Goal: Task Accomplishment & Management: Manage account settings

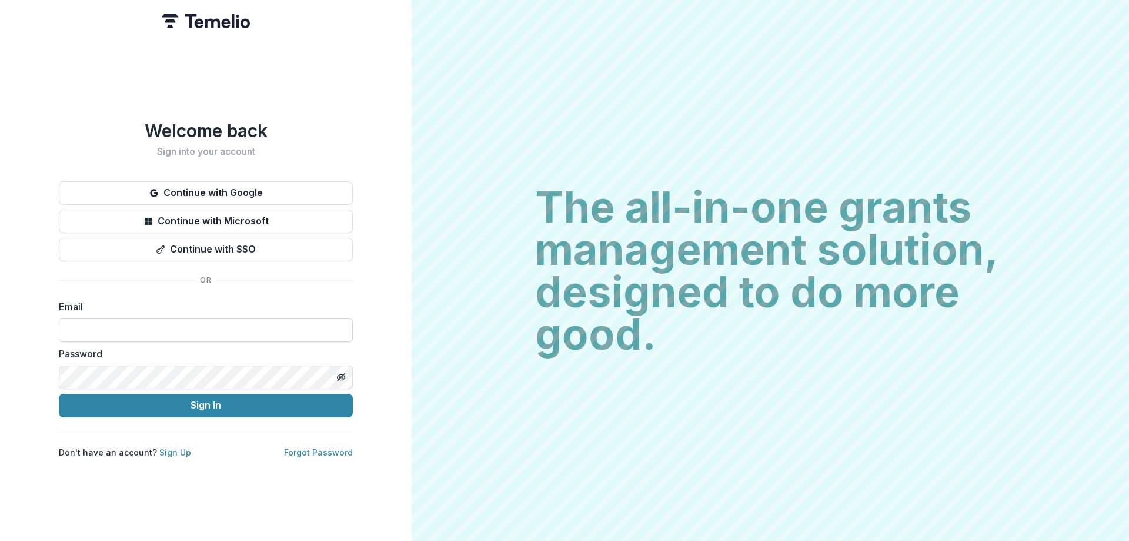
click at [195, 321] on input at bounding box center [206, 330] width 294 height 24
type input "**********"
click at [233, 186] on button "Continue with Google" at bounding box center [206, 193] width 294 height 24
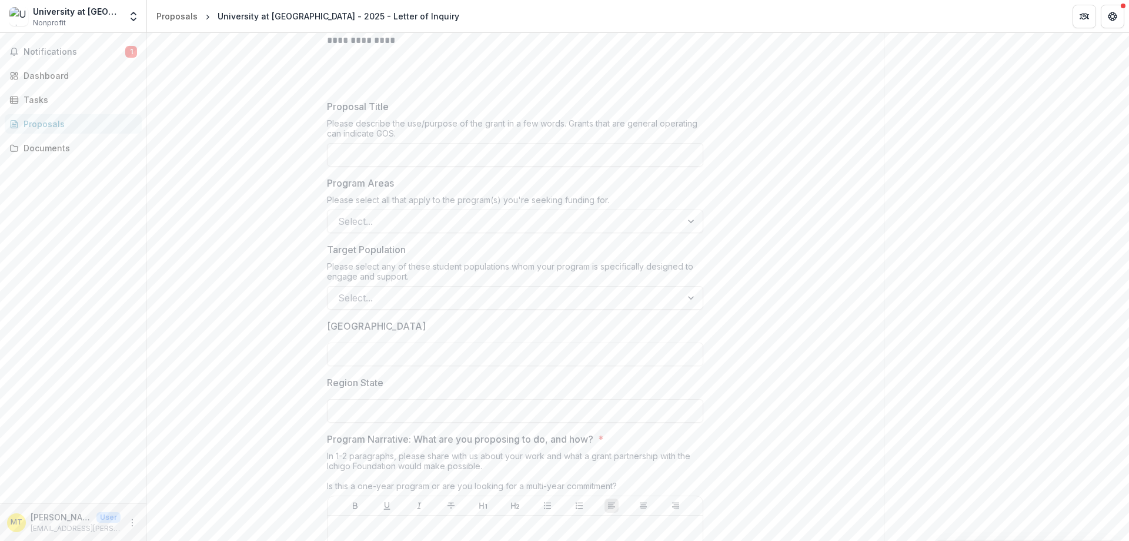
scroll to position [196, 0]
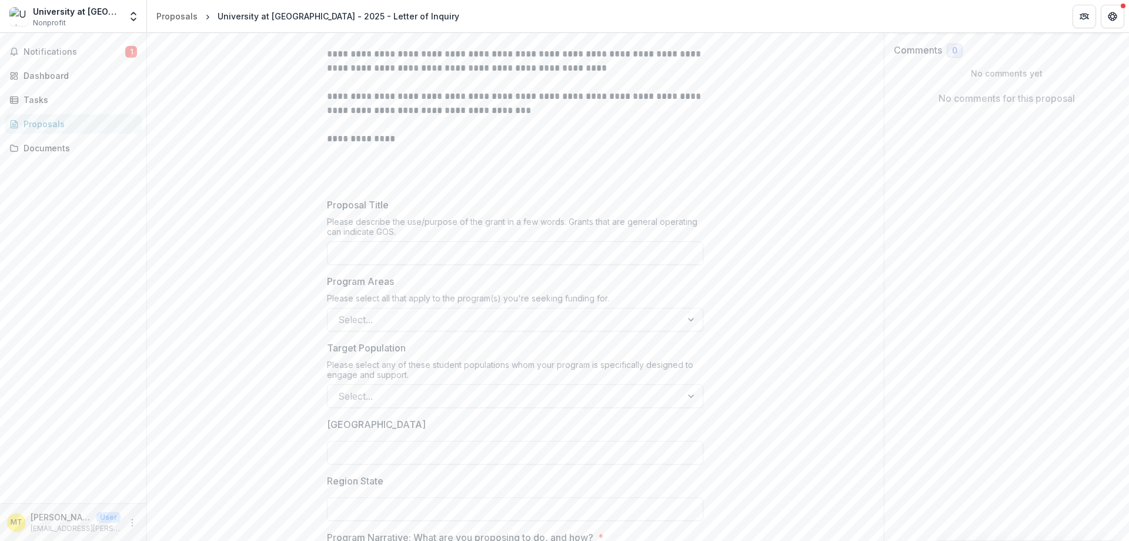
drag, startPoint x: 503, startPoint y: 418, endPoint x: 322, endPoint y: 175, distance: 302.2
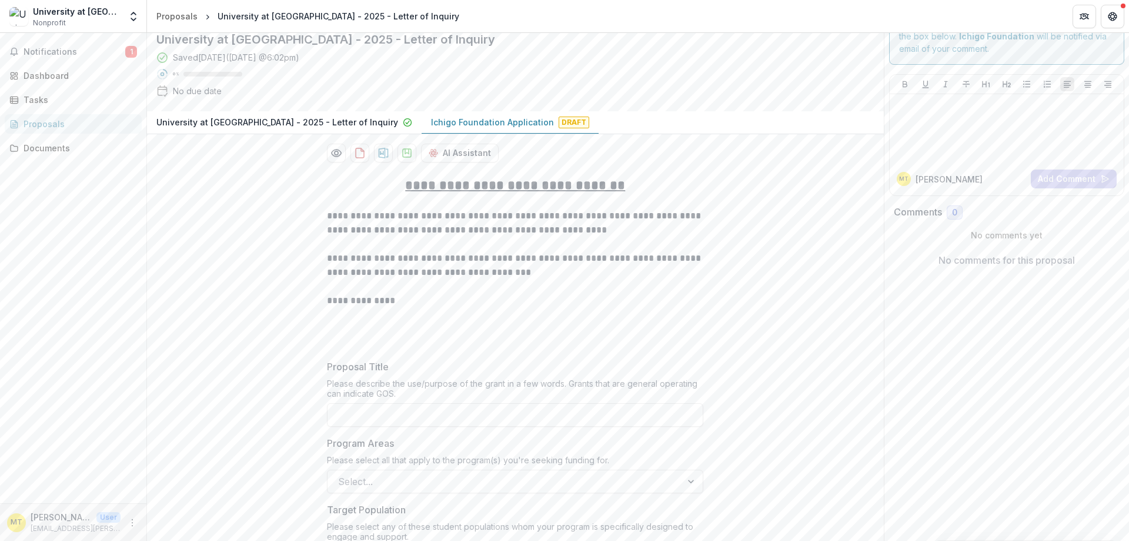
scroll to position [0, 0]
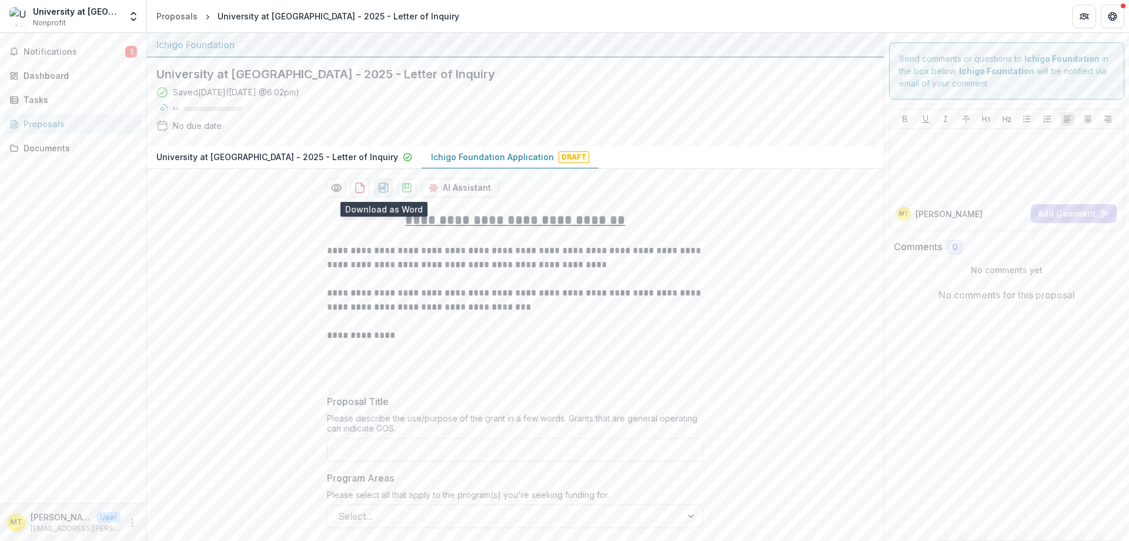
click at [381, 188] on icon "download-proposal" at bounding box center [384, 187] width 10 height 11
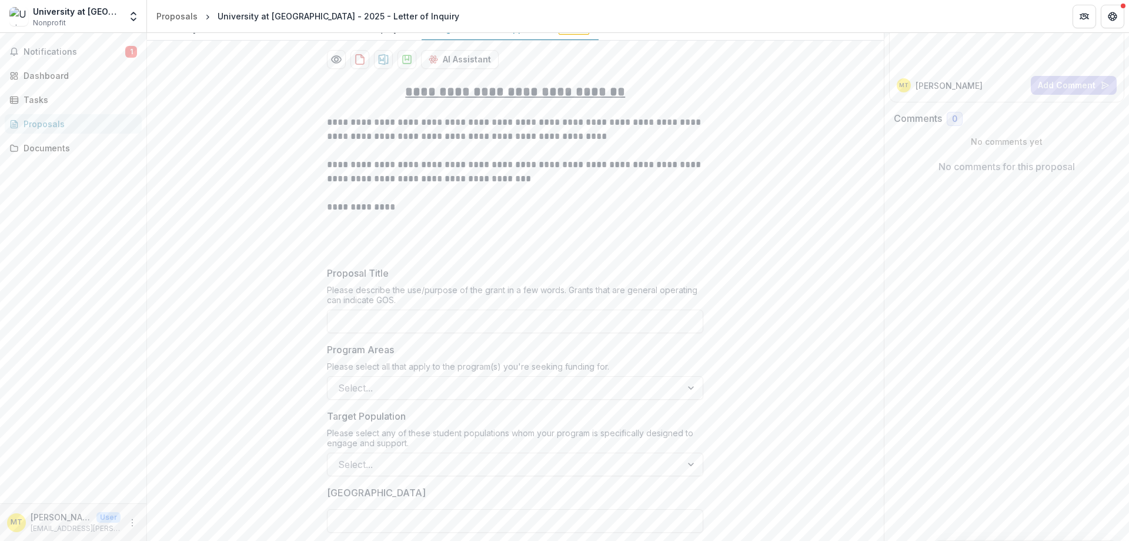
scroll to position [196, 0]
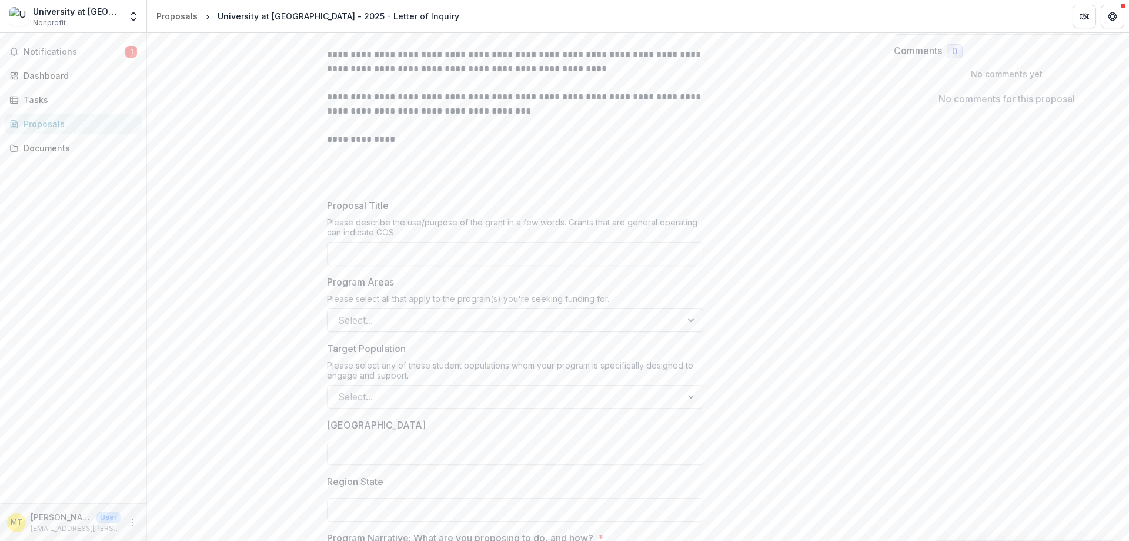
click at [489, 313] on div at bounding box center [504, 320] width 333 height 16
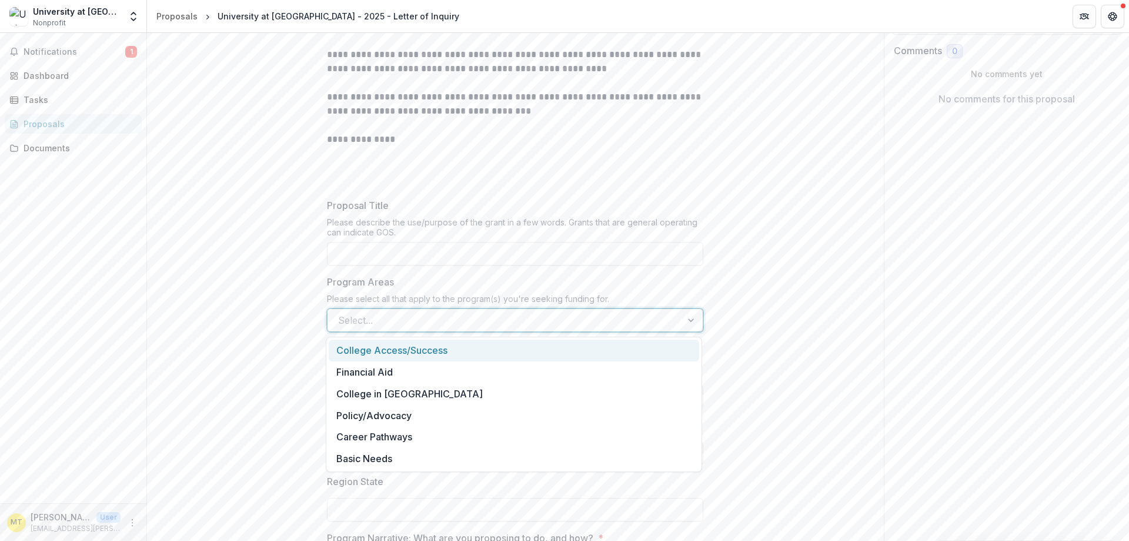
click at [489, 313] on div at bounding box center [504, 320] width 333 height 16
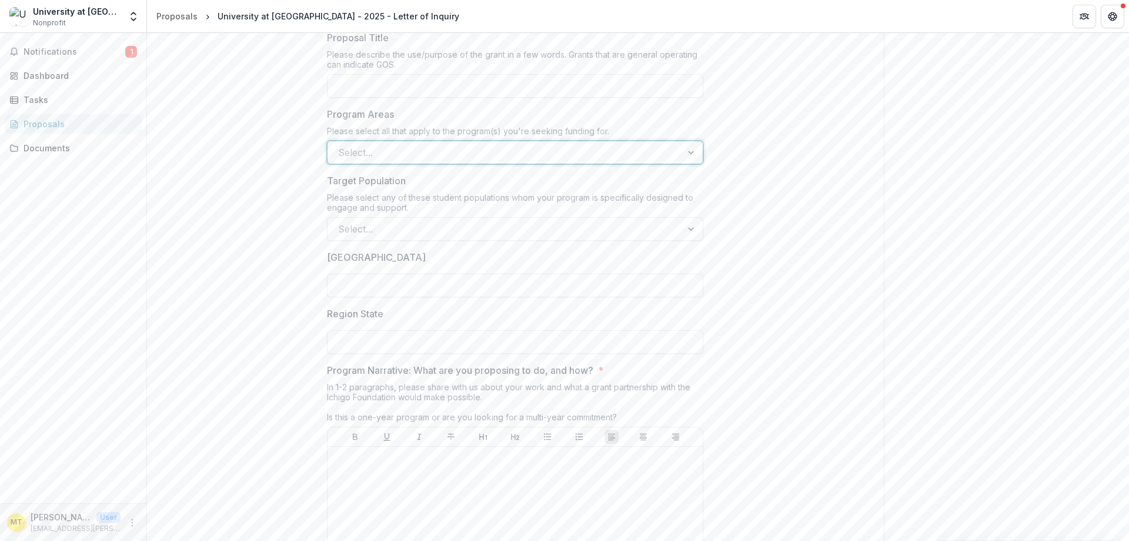
scroll to position [392, 0]
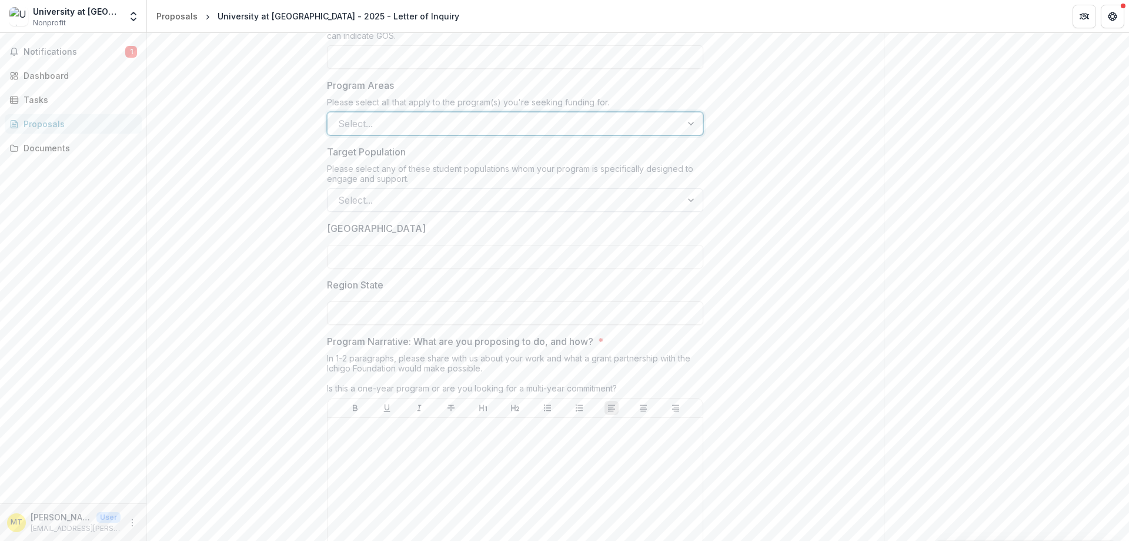
click at [450, 194] on div at bounding box center [504, 200] width 333 height 16
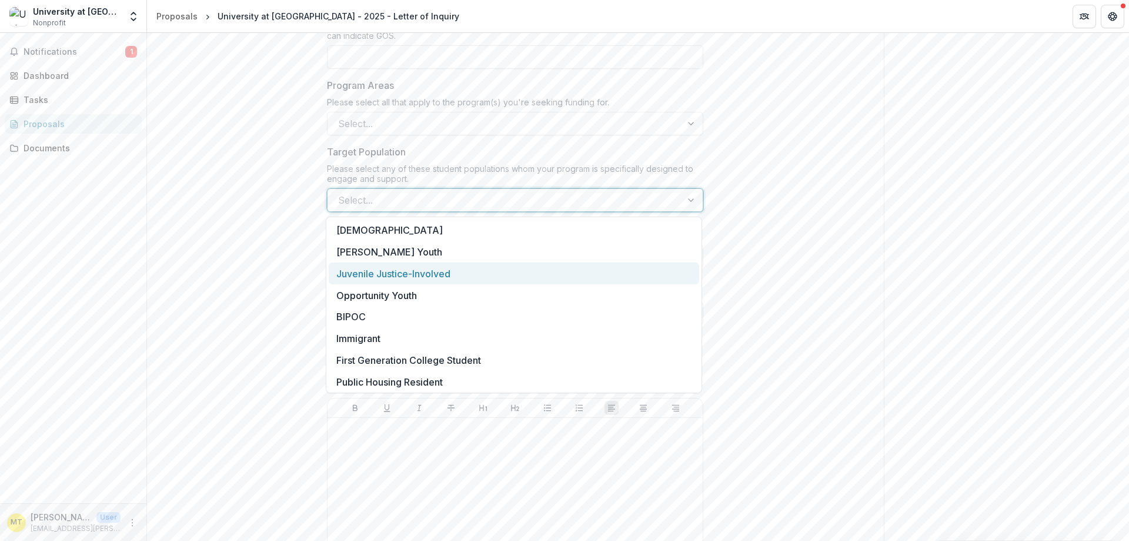
scroll to position [68, 0]
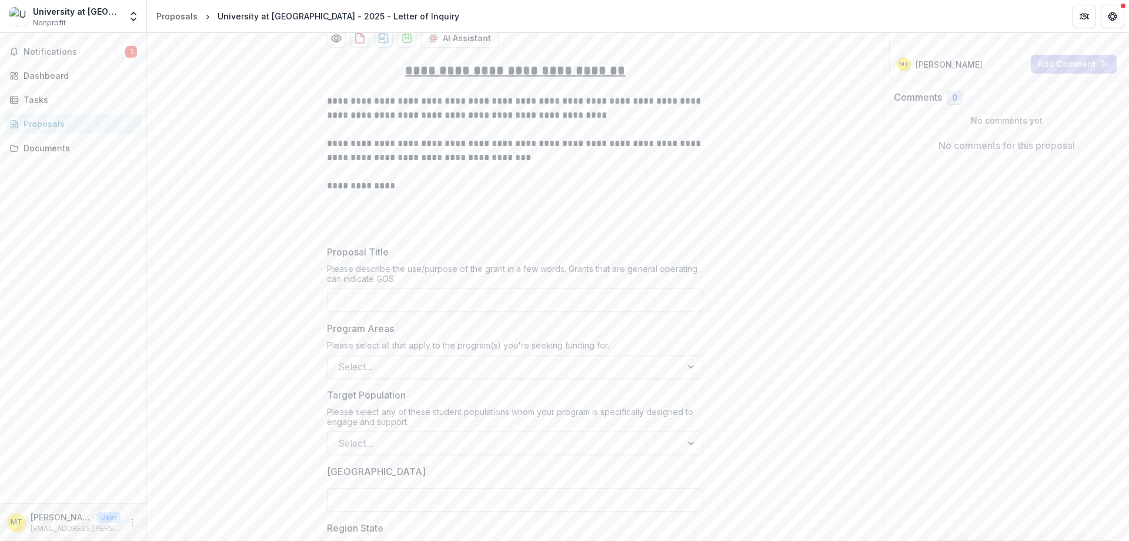
scroll to position [0, 0]
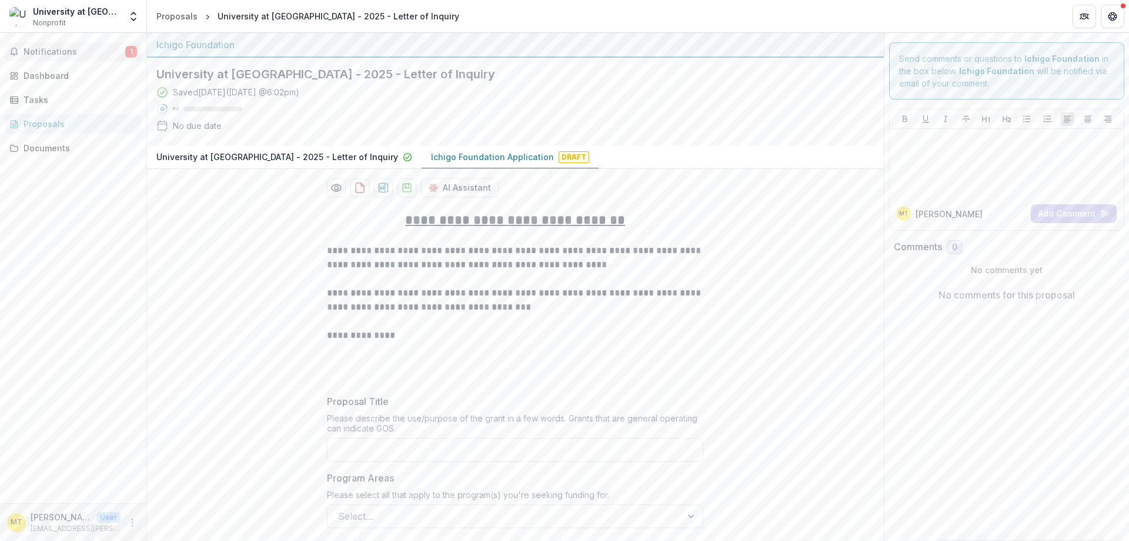
click at [56, 49] on span "Notifications" at bounding box center [75, 52] width 102 height 10
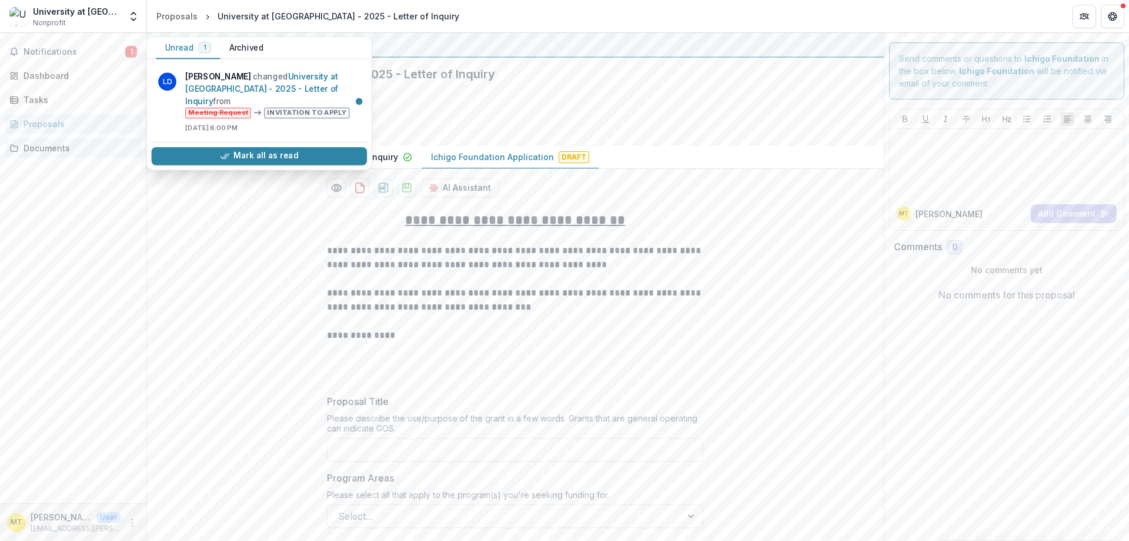
click at [72, 152] on div "Documents" at bounding box center [78, 148] width 109 height 12
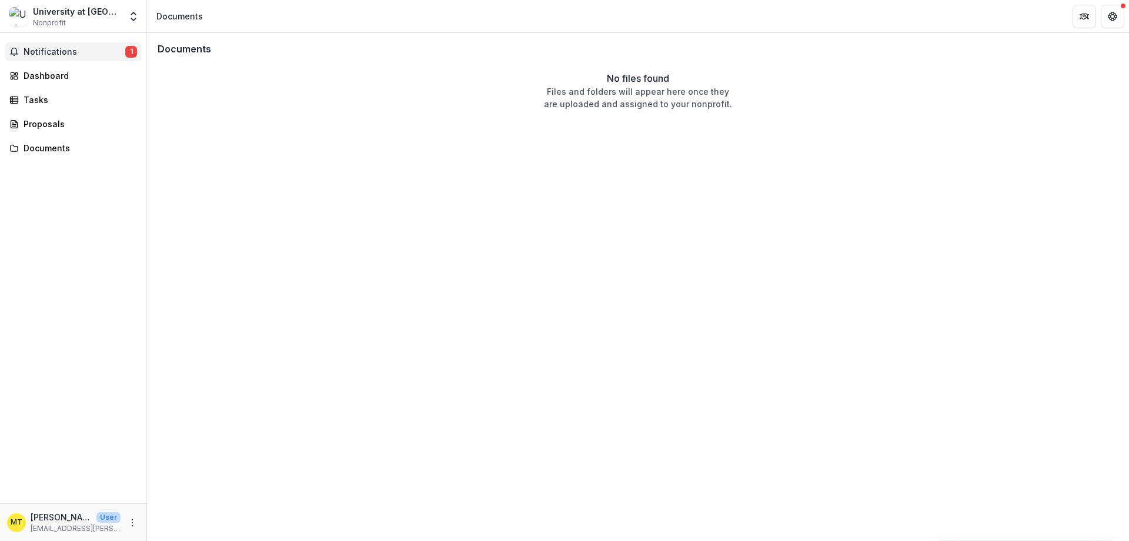
click at [32, 52] on span "Notifications" at bounding box center [75, 52] width 102 height 10
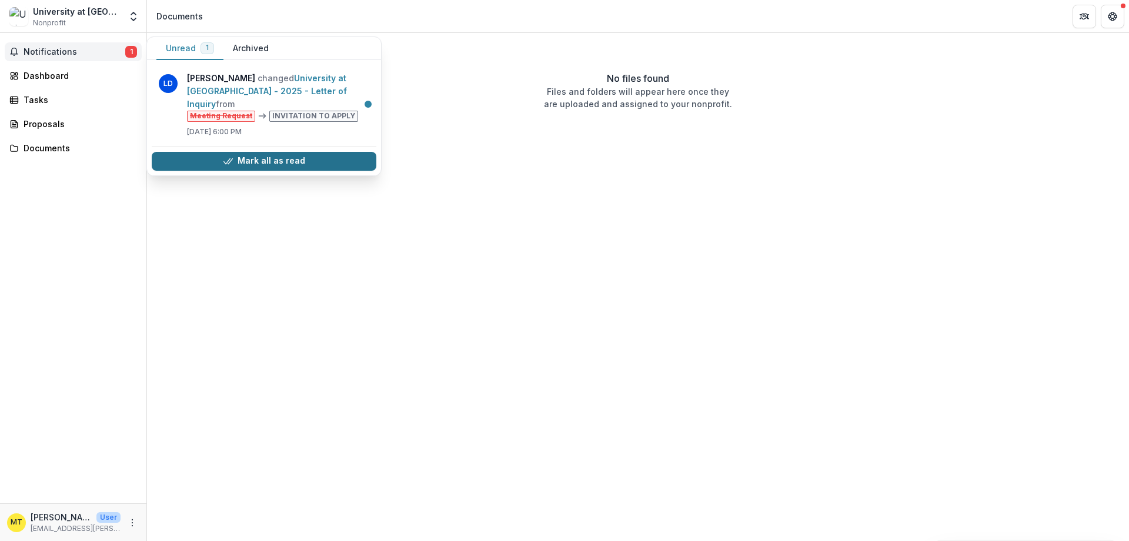
click at [249, 152] on button "Mark all as read" at bounding box center [264, 161] width 225 height 19
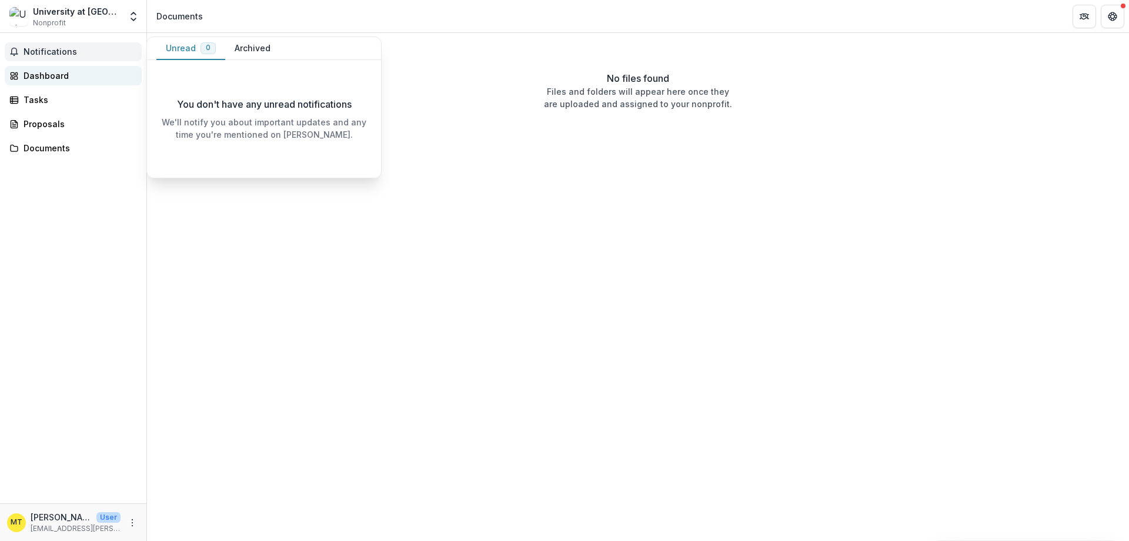
click at [51, 79] on div "Dashboard" at bounding box center [78, 75] width 109 height 12
